Goal: Transaction & Acquisition: Purchase product/service

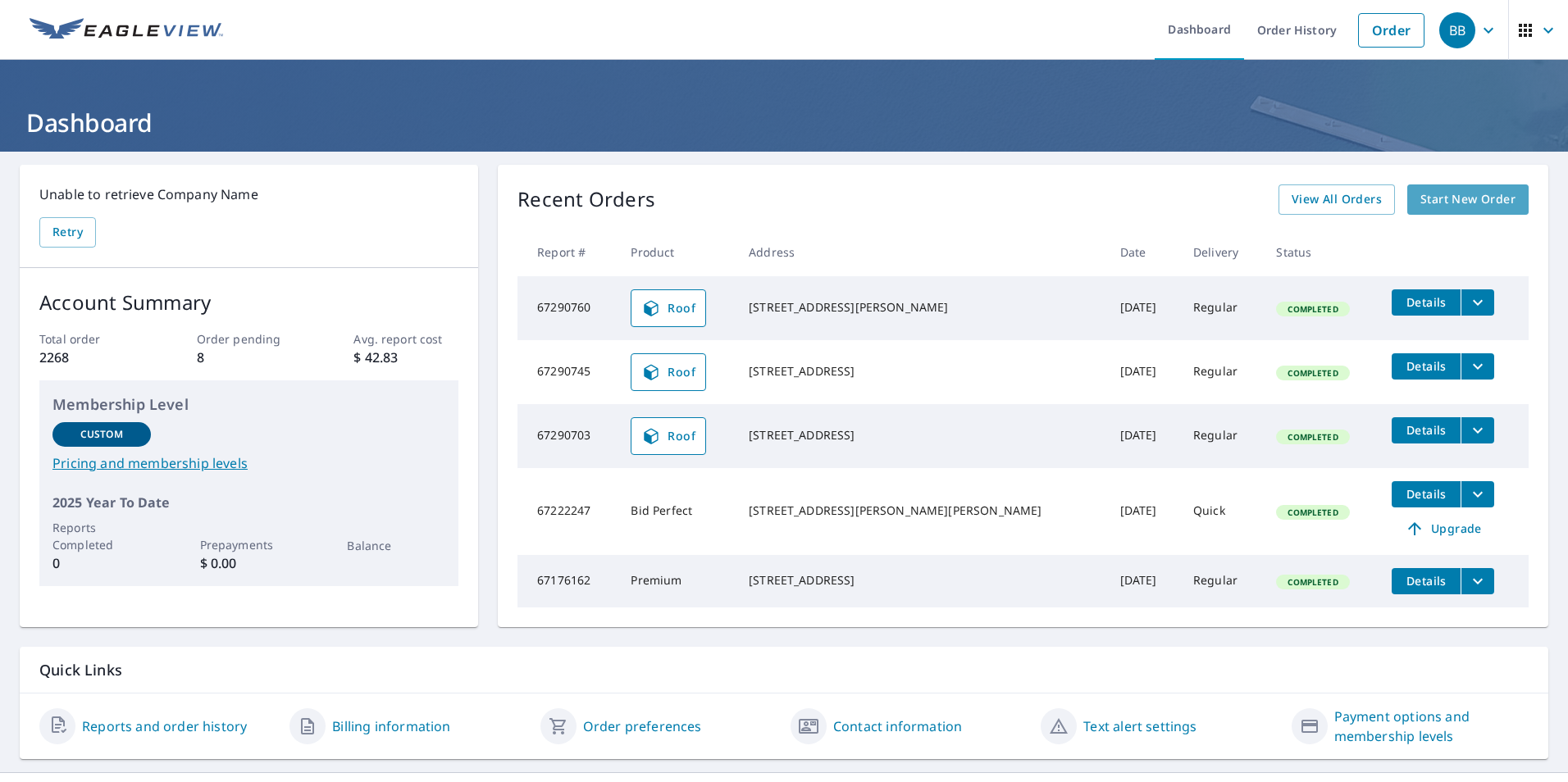
click at [1441, 193] on span "Start New Order" at bounding box center [1467, 199] width 95 height 21
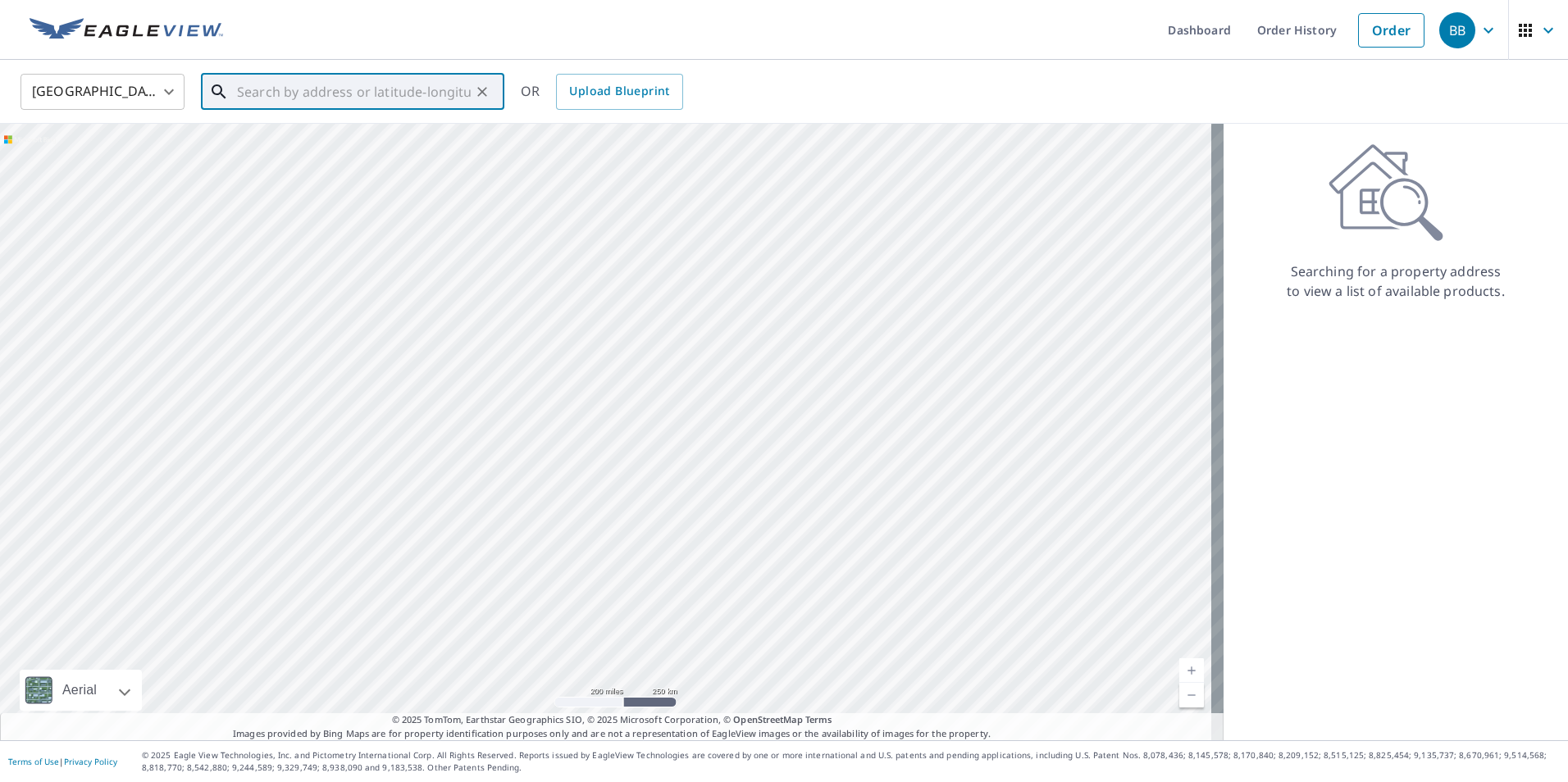
click at [302, 85] on input "text" at bounding box center [354, 92] width 234 height 46
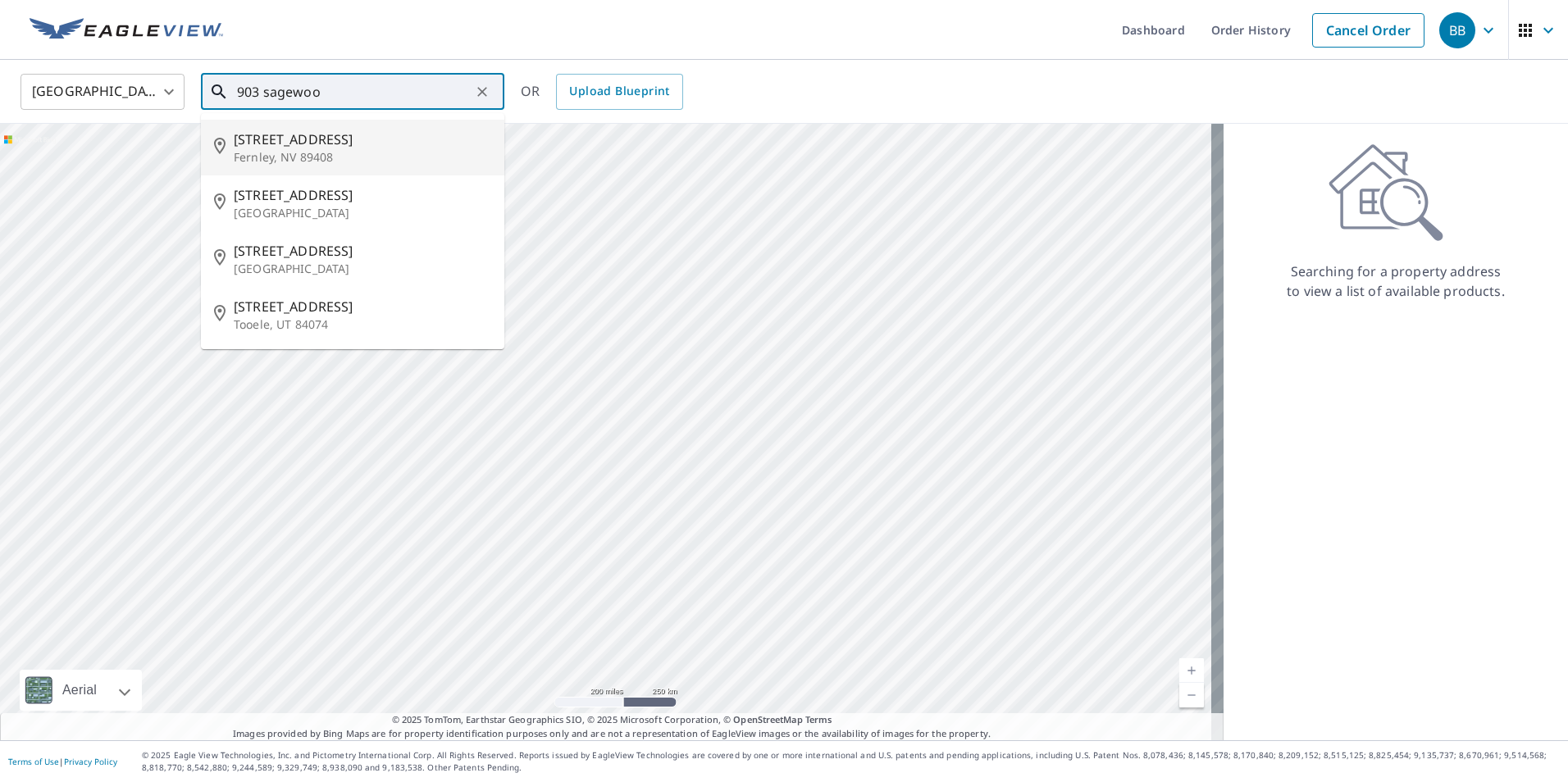
click at [307, 147] on span "[STREET_ADDRESS]" at bounding box center [363, 140] width 258 height 20
type input "[STREET_ADDRESS][PERSON_NAME]"
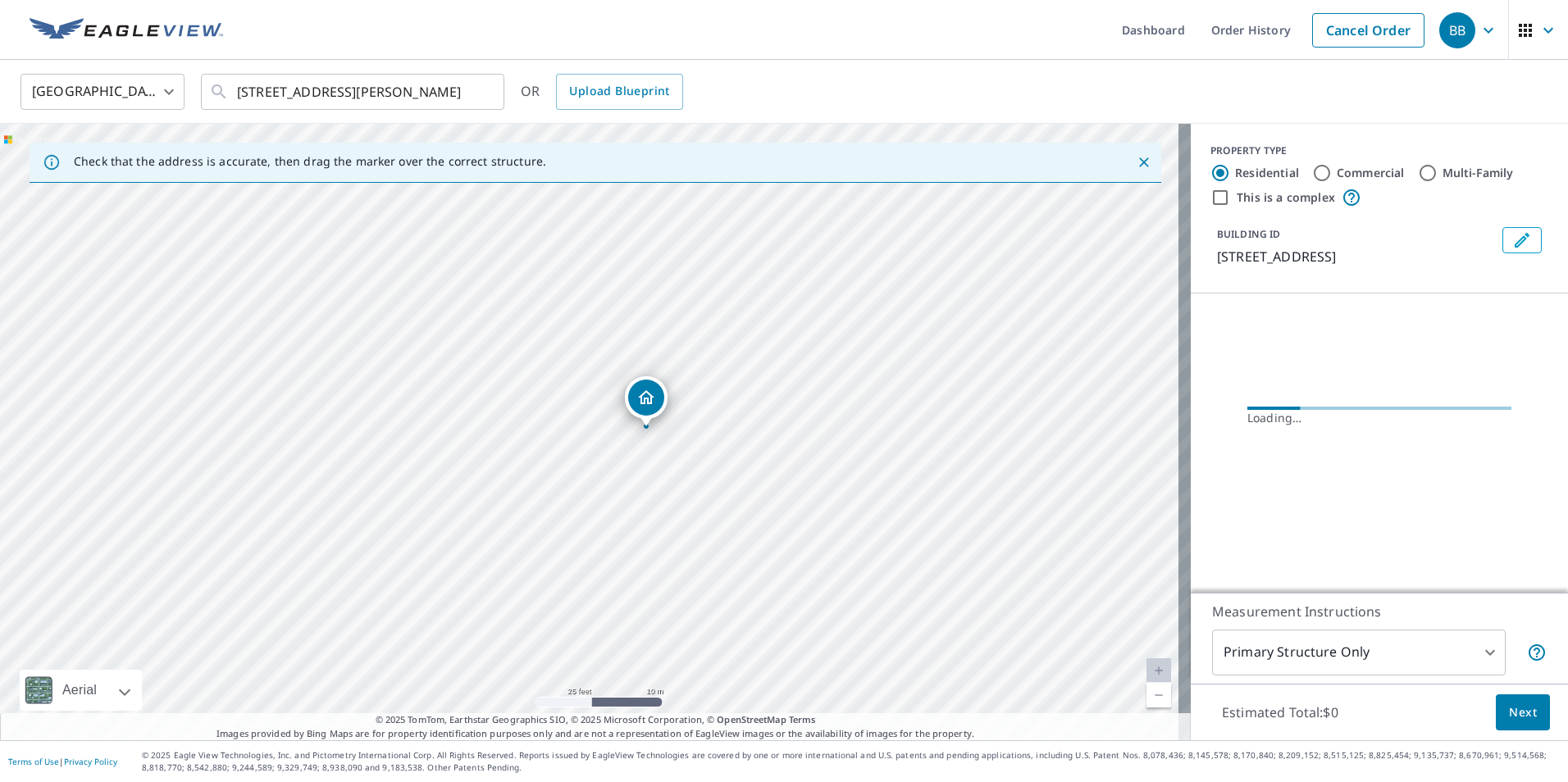
drag, startPoint x: 515, startPoint y: 346, endPoint x: 578, endPoint y: 466, distance: 135.5
click at [578, 466] on div "[STREET_ADDRESS][PERSON_NAME]" at bounding box center [595, 432] width 1191 height 617
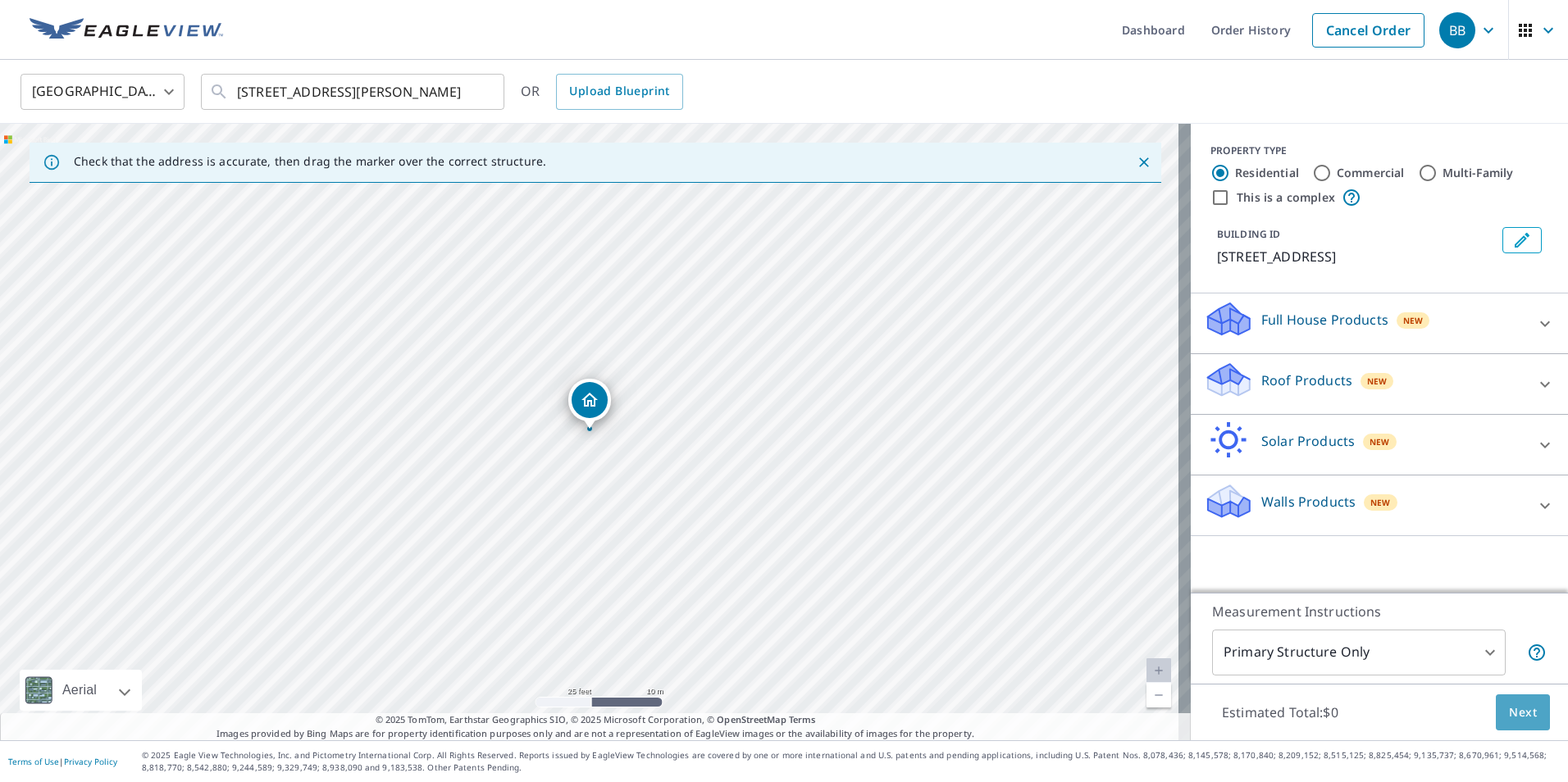
click at [1496, 713] on button "Next" at bounding box center [1523, 713] width 54 height 37
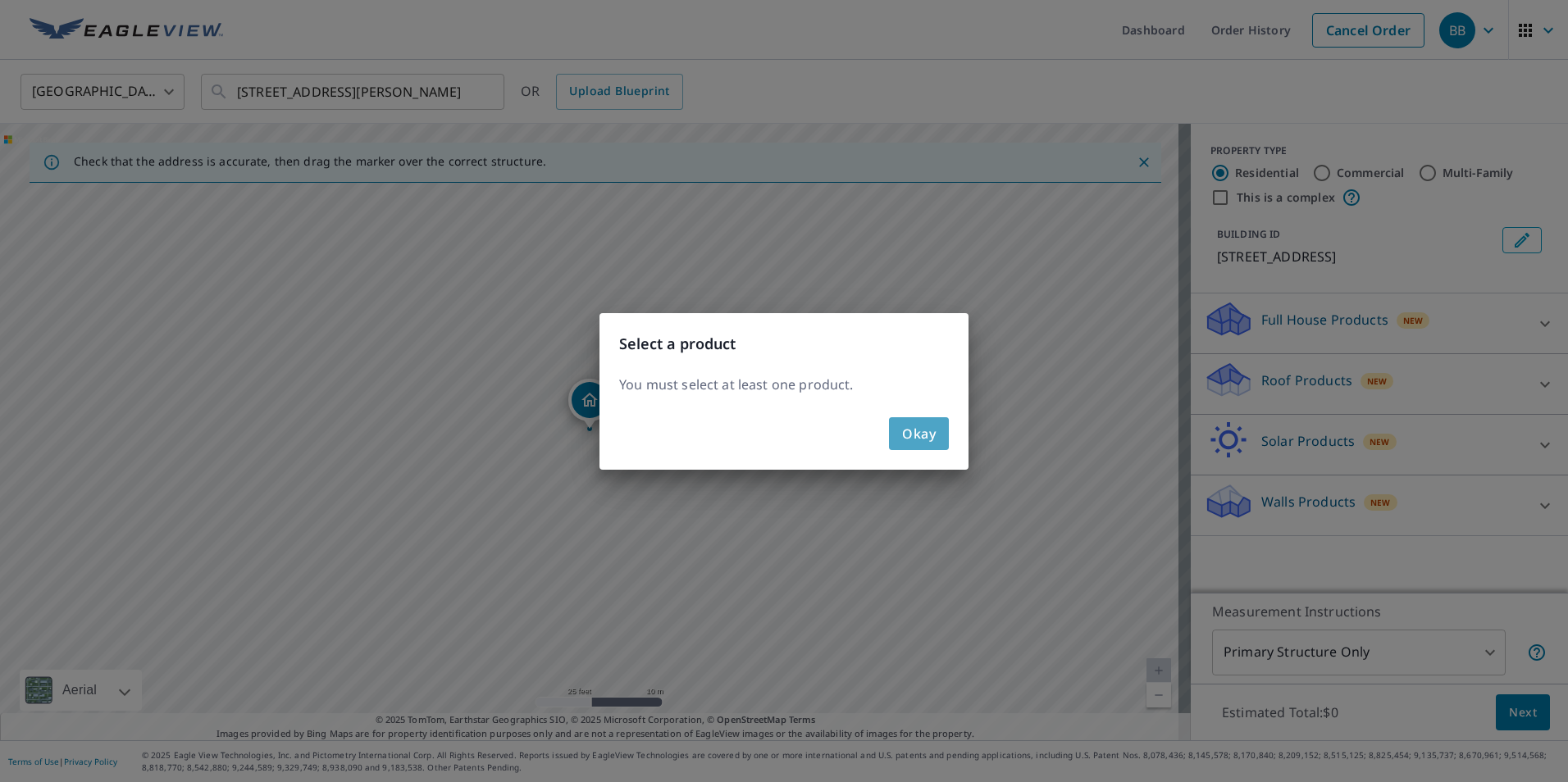
click at [922, 439] on span "Okay" at bounding box center [918, 434] width 34 height 23
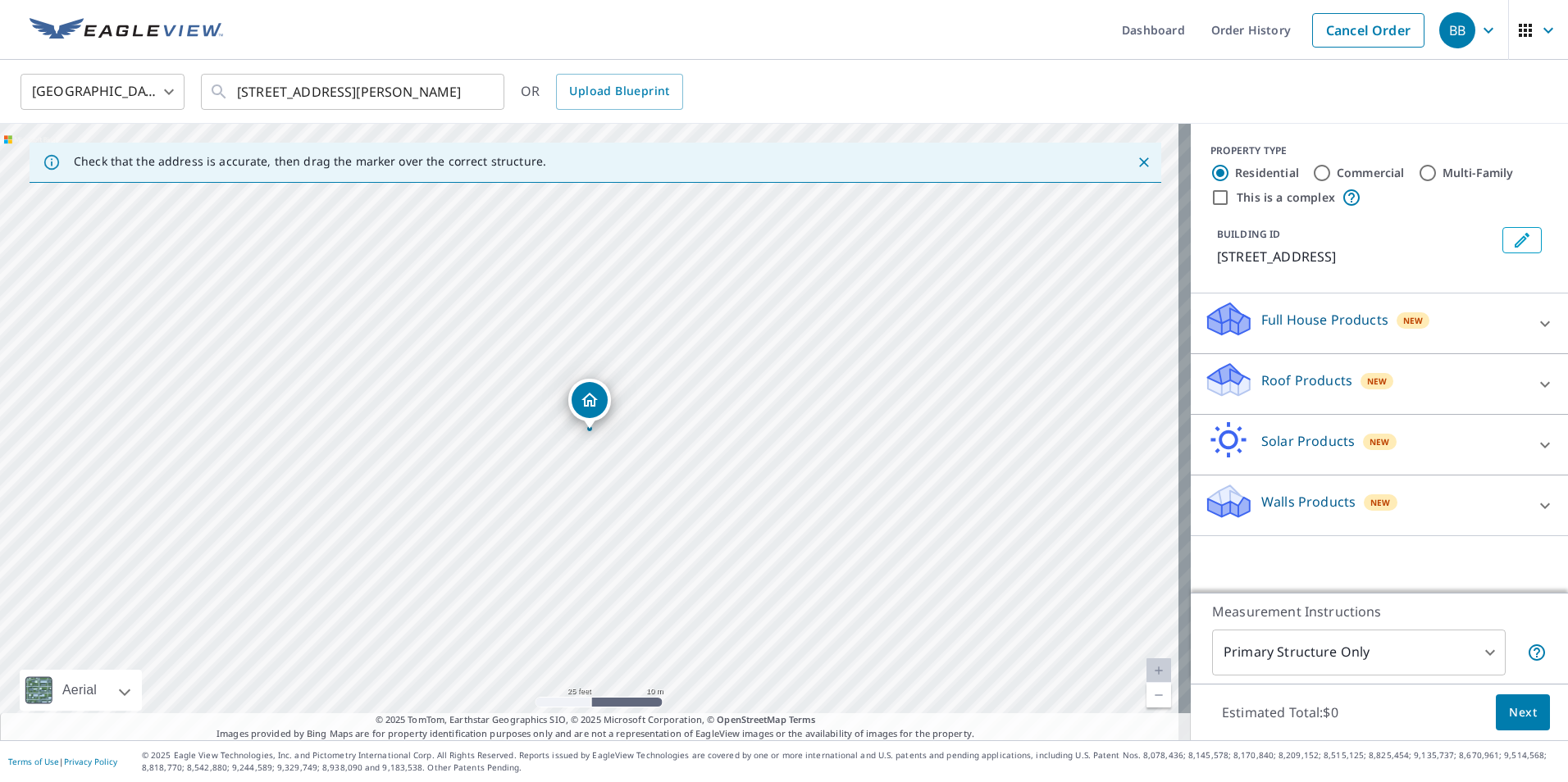
click at [1509, 712] on span "Next" at bounding box center [1523, 713] width 28 height 21
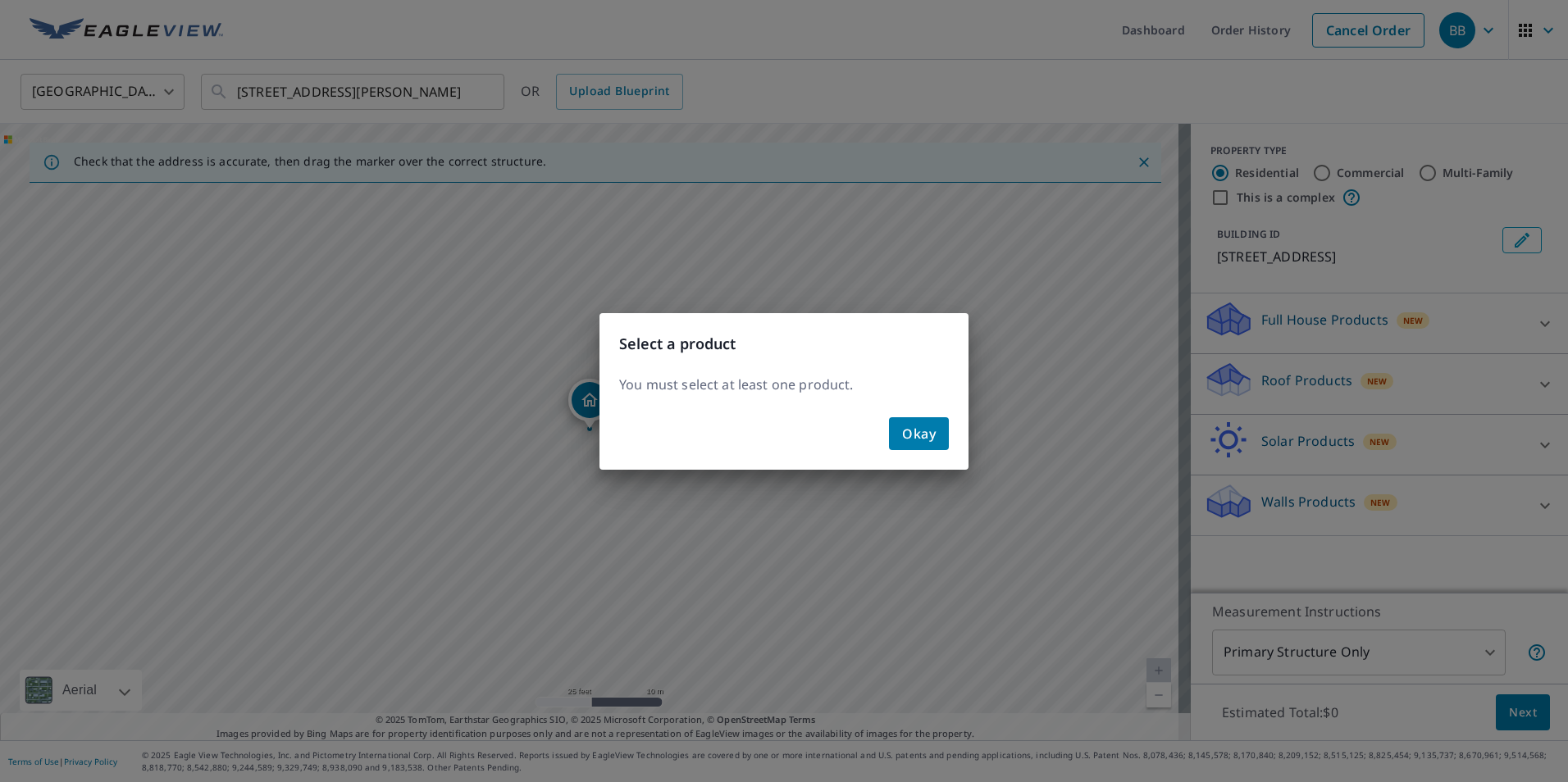
click at [934, 436] on span "Okay" at bounding box center [918, 434] width 34 height 23
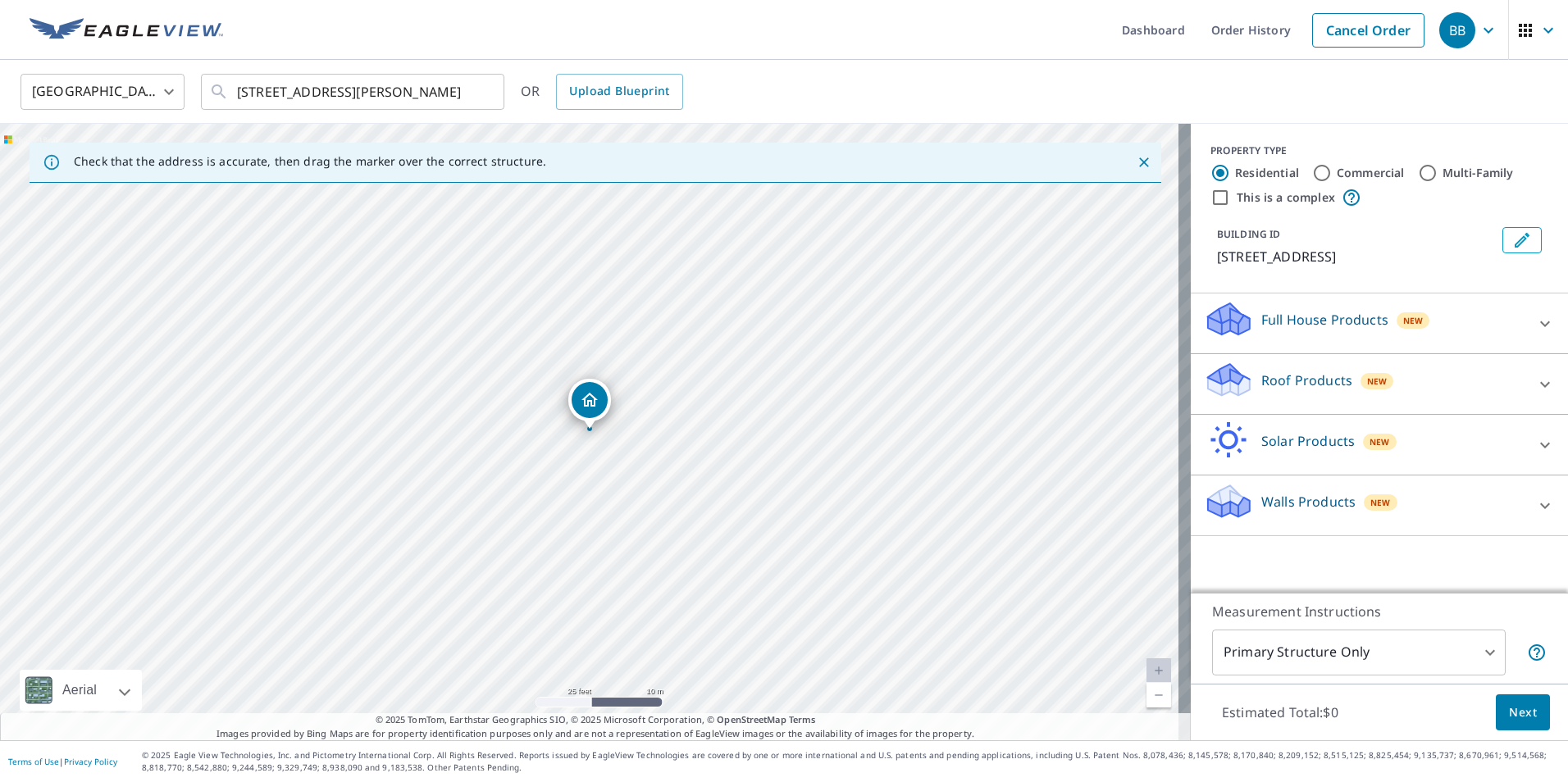
click at [1535, 326] on icon at bounding box center [1545, 324] width 20 height 20
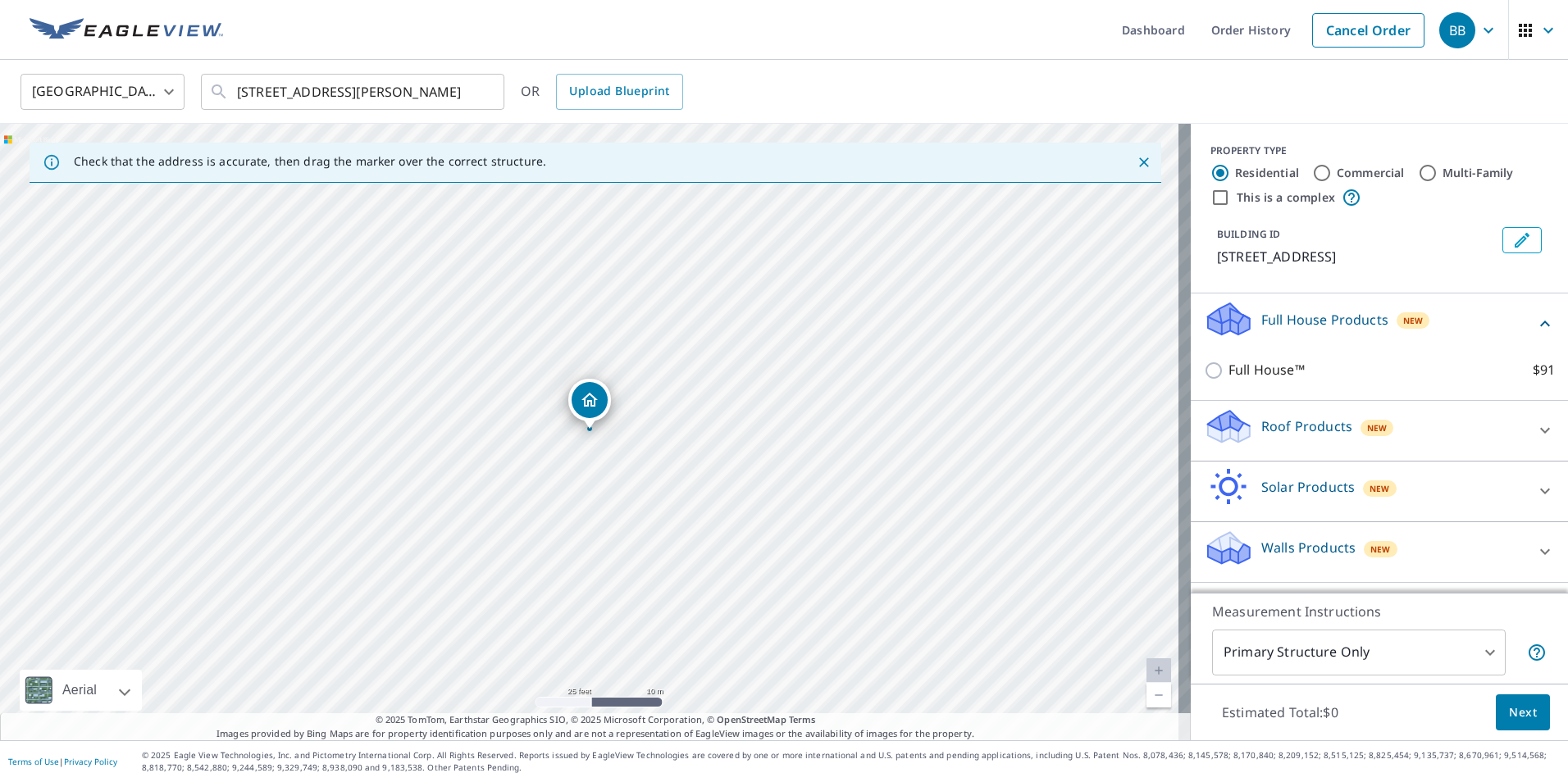
click at [1540, 441] on icon at bounding box center [1545, 431] width 20 height 20
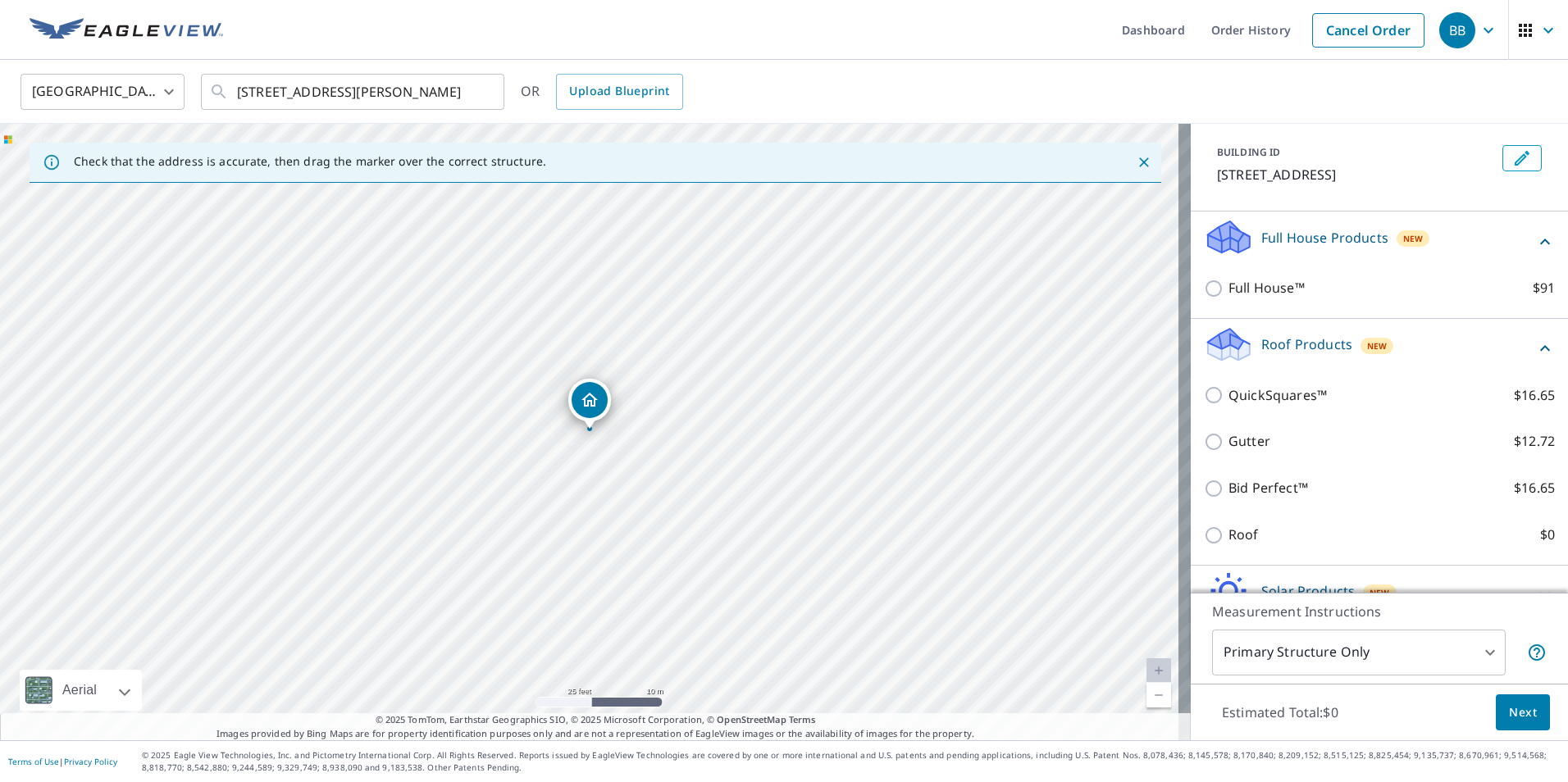
scroll to position [164, 0]
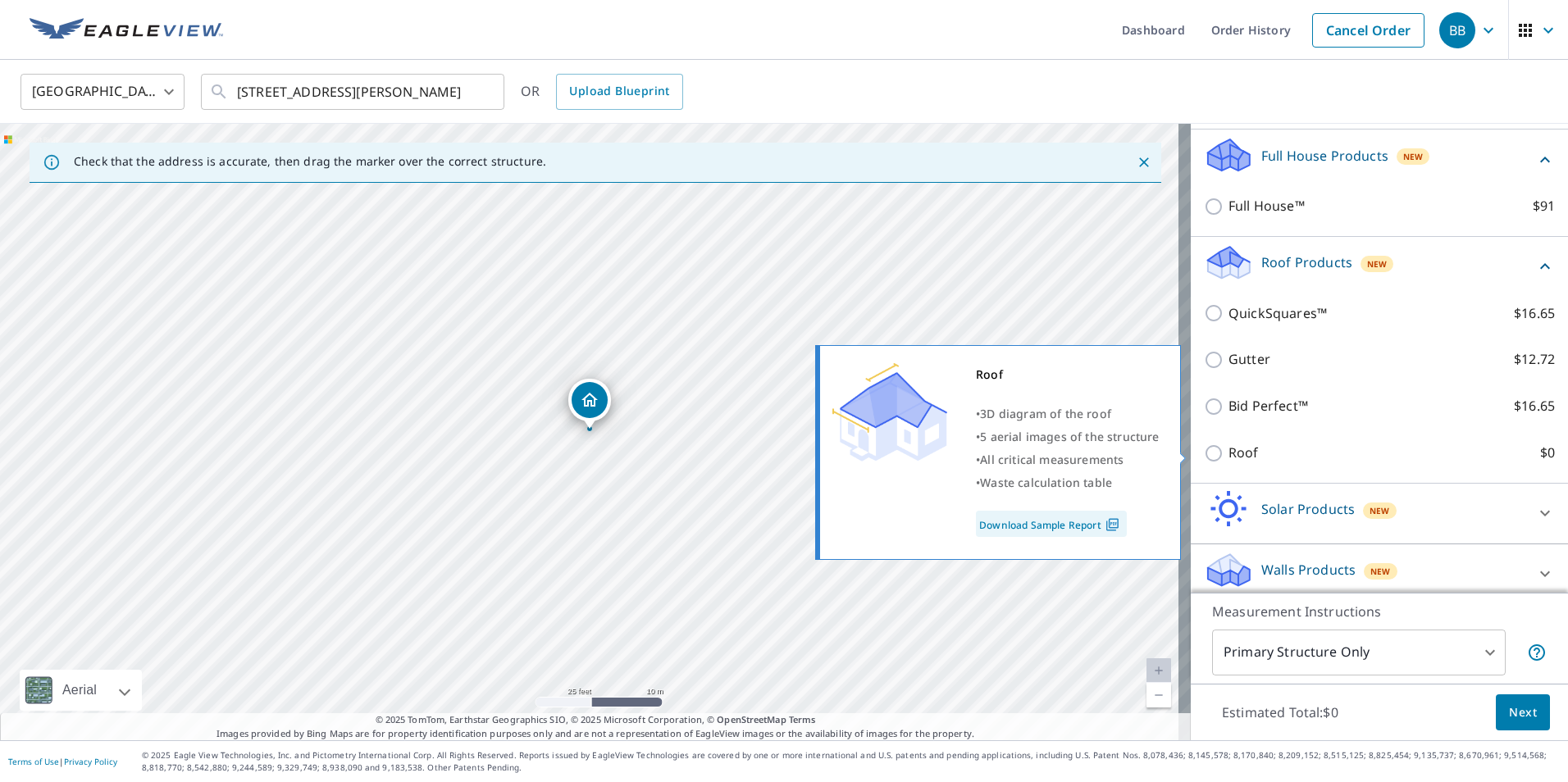
click at [1203, 451] on input "Roof $0" at bounding box center [1216, 454] width 25 height 20
checkbox input "true"
type input "3"
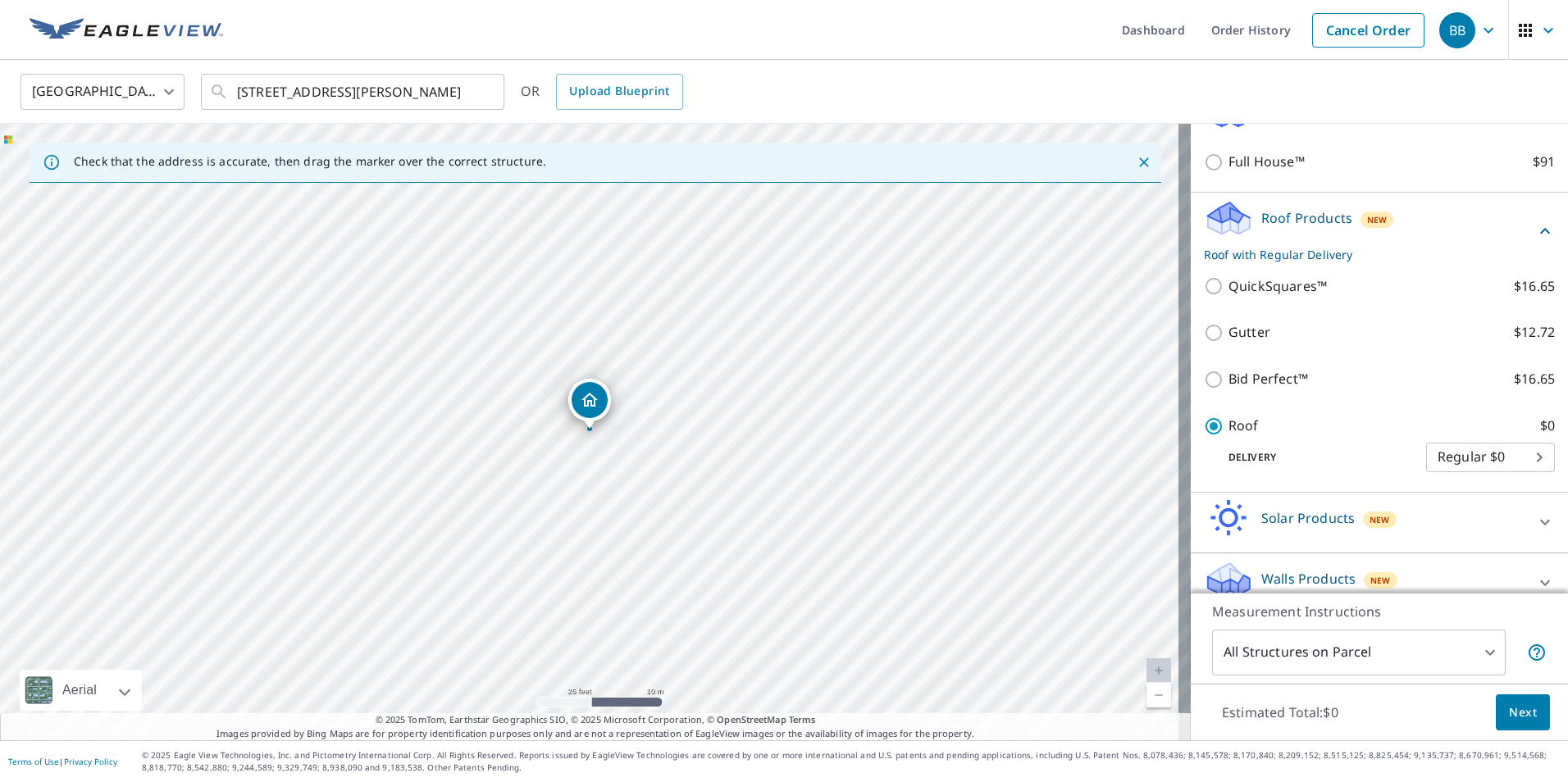
click at [1509, 709] on span "Next" at bounding box center [1523, 713] width 28 height 21
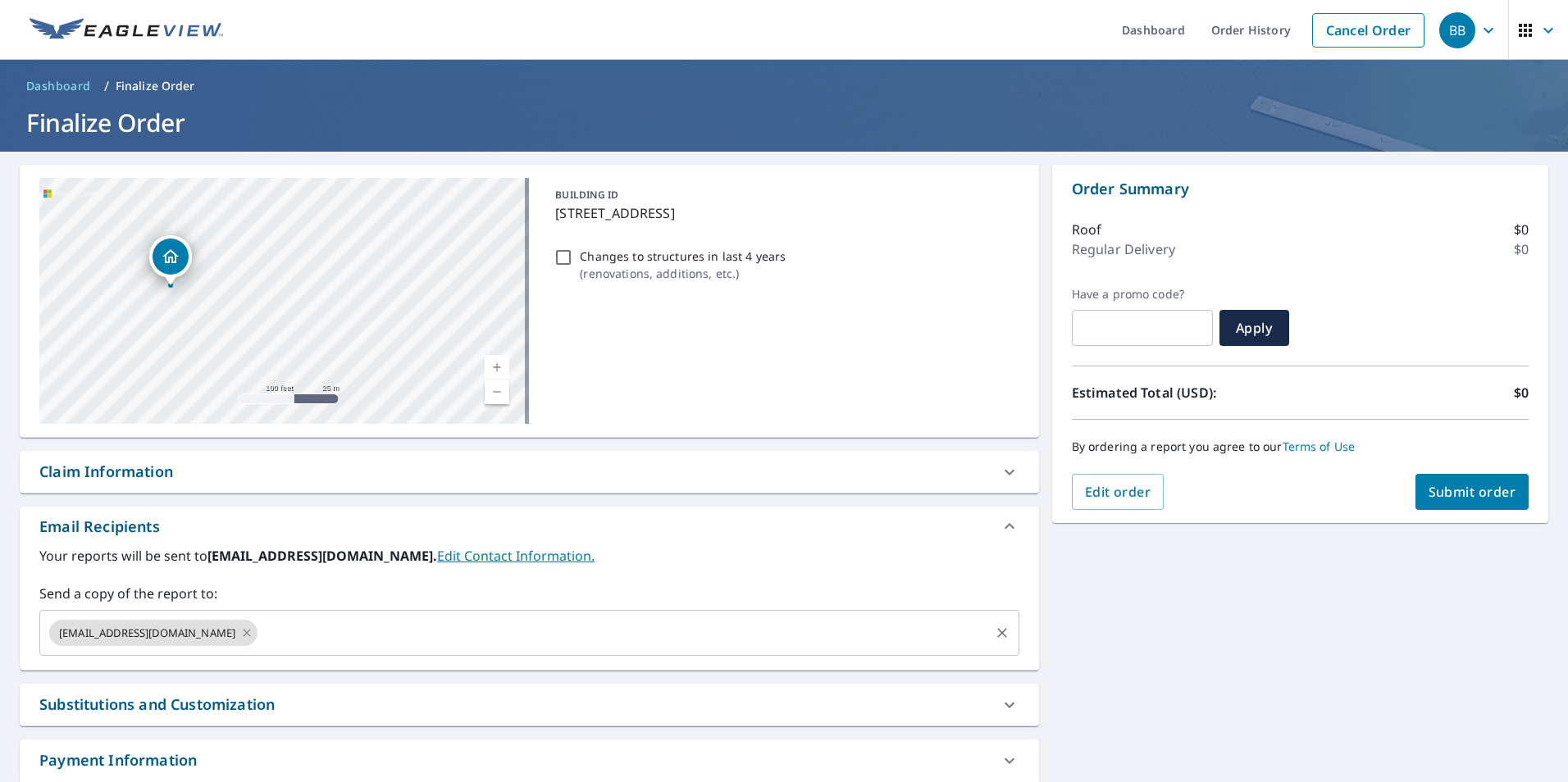
click at [241, 628] on icon at bounding box center [247, 633] width 13 height 18
click at [231, 628] on input "text" at bounding box center [517, 633] width 941 height 31
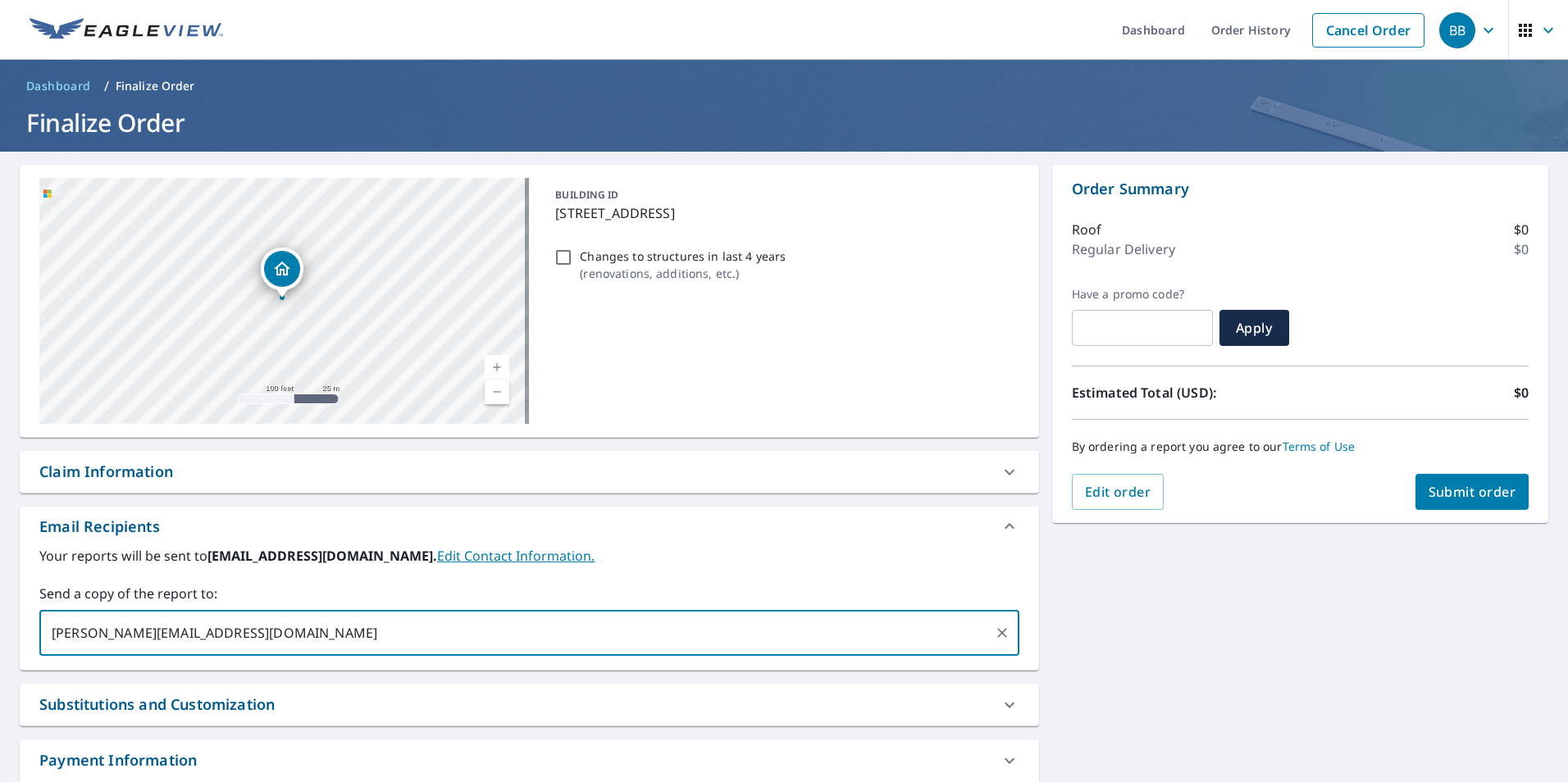
type input "[PERSON_NAME][EMAIL_ADDRESS][DOMAIN_NAME]"
click at [1433, 494] on span "Submit order" at bounding box center [1472, 492] width 88 height 18
